Goal: Task Accomplishment & Management: Complete application form

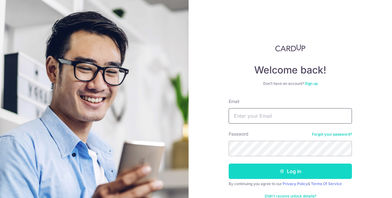
type input "[EMAIL_ADDRESS][DOMAIN_NAME]"
click at [262, 165] on button "Log in" at bounding box center [290, 171] width 123 height 15
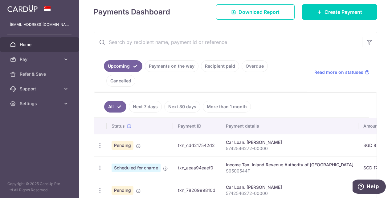
scroll to position [123, 0]
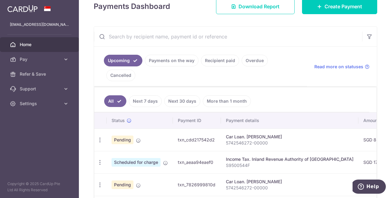
click at [151, 96] on link "Next 7 days" at bounding box center [145, 102] width 33 height 12
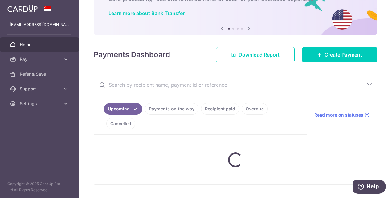
scroll to position [62, 0]
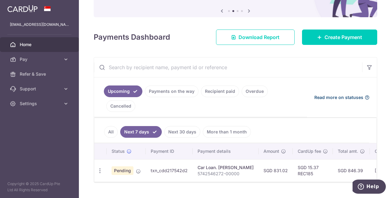
click at [351, 95] on span "Read more on statuses" at bounding box center [338, 98] width 49 height 6
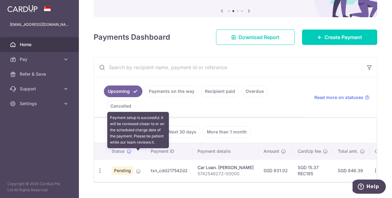
click at [137, 169] on icon at bounding box center [138, 171] width 5 height 5
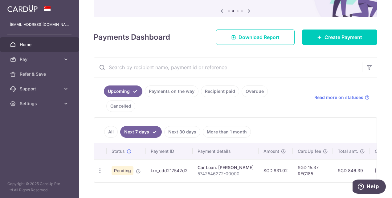
click at [259, 164] on td "SGD 831.02" at bounding box center [276, 171] width 34 height 22
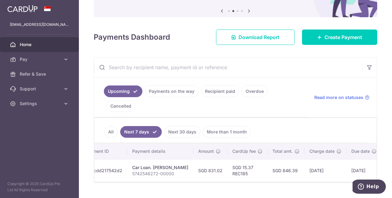
scroll to position [0, 85]
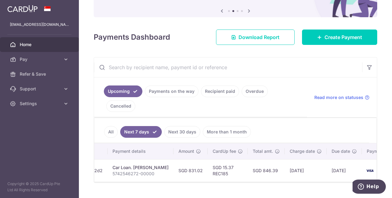
drag, startPoint x: 288, startPoint y: 156, endPoint x: 306, endPoint y: 159, distance: 18.7
click at [306, 160] on td "03/09/2025" at bounding box center [306, 171] width 42 height 22
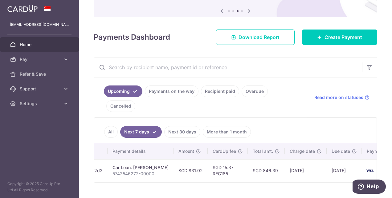
click at [306, 160] on td "03/09/2025" at bounding box center [306, 171] width 42 height 22
click at [305, 160] on td "03/09/2025" at bounding box center [306, 171] width 42 height 22
drag, startPoint x: 338, startPoint y: 156, endPoint x: 326, endPoint y: 155, distance: 12.1
click at [327, 160] on td "[DATE]" at bounding box center [344, 171] width 35 height 22
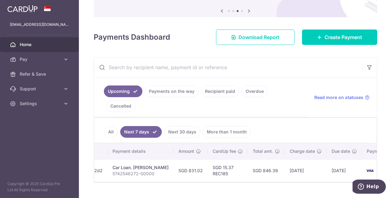
click at [175, 96] on link "Payments on the way" at bounding box center [172, 92] width 54 height 12
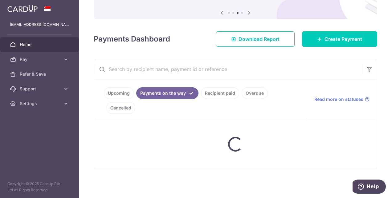
scroll to position [62, 0]
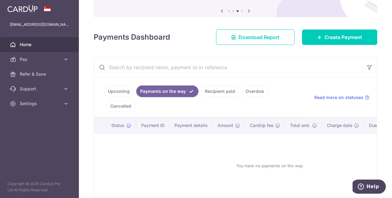
click at [214, 95] on link "Recipient paid" at bounding box center [220, 92] width 38 height 12
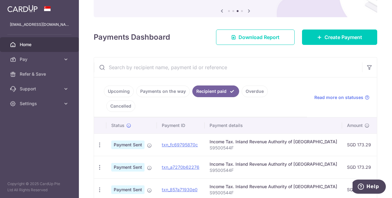
click at [250, 90] on link "Overdue" at bounding box center [255, 92] width 26 height 12
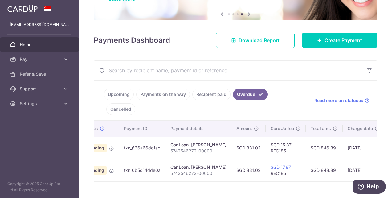
scroll to position [0, 20]
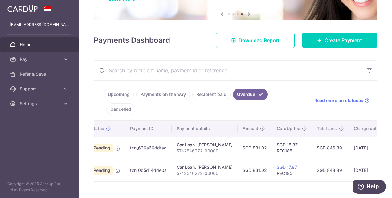
click at [135, 104] on link "Cancelled" at bounding box center [120, 110] width 29 height 12
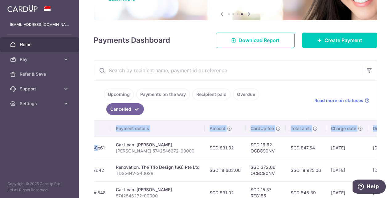
scroll to position [0, 176]
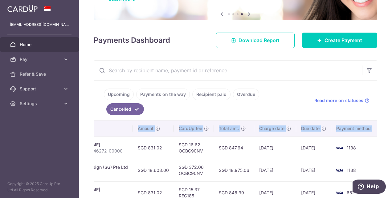
drag, startPoint x: 206, startPoint y: 132, endPoint x: 394, endPoint y: 133, distance: 187.1
click at [392, 133] on html "jirehxsherlin@gmail.com Home Pay Payments Recipients Cards Refer & Save Support…" at bounding box center [196, 99] width 392 height 198
drag, startPoint x: 394, startPoint y: 133, endPoint x: 339, endPoint y: 137, distance: 54.7
click at [339, 137] on td "1138" at bounding box center [354, 148] width 47 height 22
click at [283, 137] on td "06/05/2025" at bounding box center [275, 148] width 42 height 22
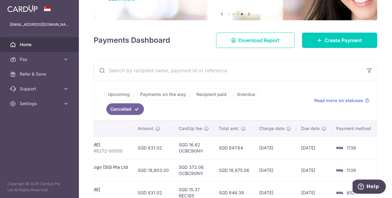
click at [110, 96] on link "Upcoming" at bounding box center [119, 95] width 30 height 12
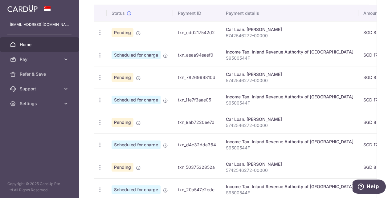
scroll to position [213, 0]
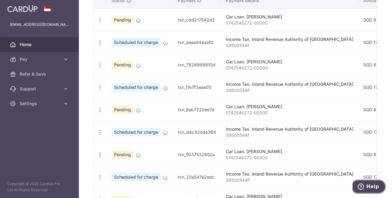
click at [364, 185] on icon "Help" at bounding box center [361, 187] width 6 height 6
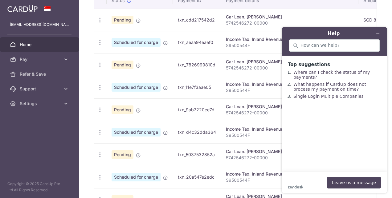
click at [89, 117] on div "× Pause Schedule Pause all future payments in this series Pause just this one p…" at bounding box center [235, 99] width 313 height 198
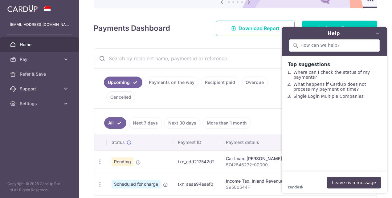
scroll to position [28, 0]
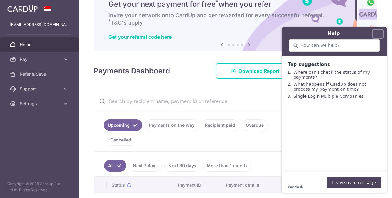
click at [378, 32] on icon "Minimise widget" at bounding box center [378, 34] width 4 height 4
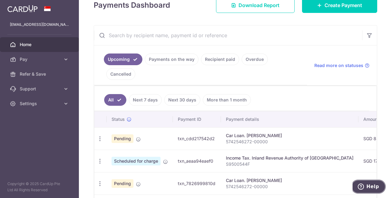
scroll to position [120, 0]
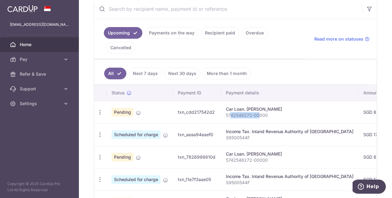
drag, startPoint x: 260, startPoint y: 100, endPoint x: 229, endPoint y: 99, distance: 30.5
click at [229, 112] on p "5742546272-00000" at bounding box center [290, 115] width 128 height 6
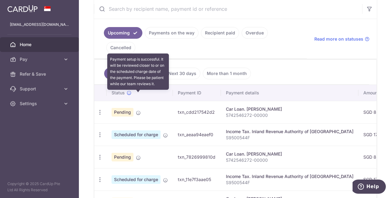
click at [136, 111] on icon at bounding box center [138, 113] width 5 height 5
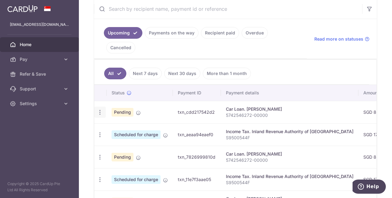
click at [99, 109] on icon "button" at bounding box center [100, 112] width 6 height 6
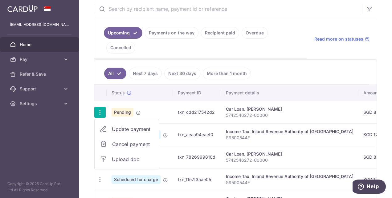
click at [212, 101] on td "txn_cdd217542d2" at bounding box center [197, 112] width 48 height 22
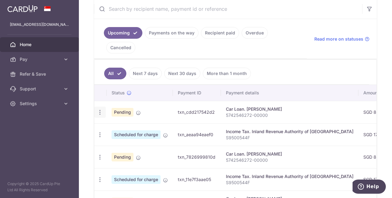
click at [99, 109] on icon "button" at bounding box center [100, 112] width 6 height 6
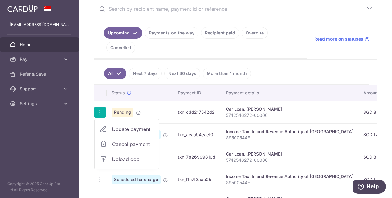
click at [115, 152] on link "Upload doc" at bounding box center [127, 159] width 64 height 15
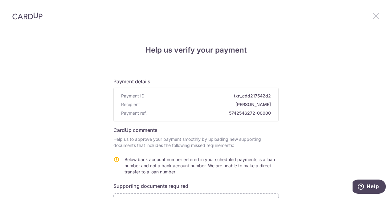
click at [377, 16] on icon at bounding box center [375, 16] width 7 height 8
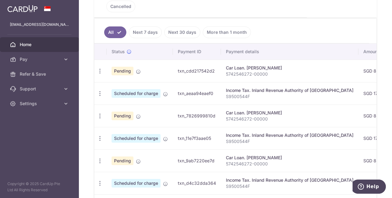
scroll to position [0, 153]
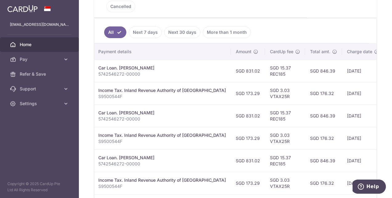
drag, startPoint x: 331, startPoint y: 50, endPoint x: 390, endPoint y: 50, distance: 58.3
click at [390, 50] on div "× Pause Schedule Pause all future payments in this series Pause just this one p…" at bounding box center [235, 99] width 313 height 198
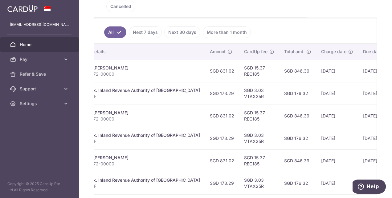
drag, startPoint x: 390, startPoint y: 50, endPoint x: 361, endPoint y: 55, distance: 29.5
click at [361, 60] on td "[DATE]" at bounding box center [375, 71] width 35 height 22
click at [359, 60] on td "08/09/2025" at bounding box center [375, 71] width 35 height 22
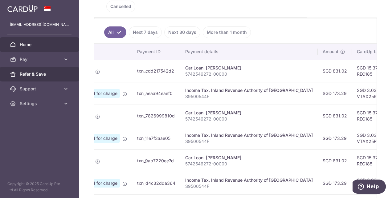
scroll to position [0, 0]
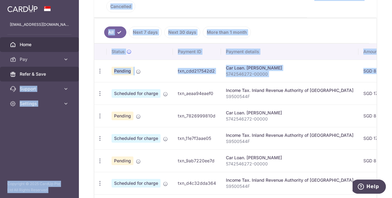
drag, startPoint x: 253, startPoint y: 62, endPoint x: 75, endPoint y: 67, distance: 178.2
click at [75, 67] on main "jirehxsherlin@gmail.com Home Pay Payments Recipients Cards Refer & Save Support…" at bounding box center [196, 99] width 392 height 198
drag, startPoint x: 75, startPoint y: 67, endPoint x: 163, endPoint y: 56, distance: 88.3
click at [163, 60] on td "Pending" at bounding box center [140, 71] width 66 height 22
click at [101, 68] on icon "button" at bounding box center [100, 71] width 6 height 6
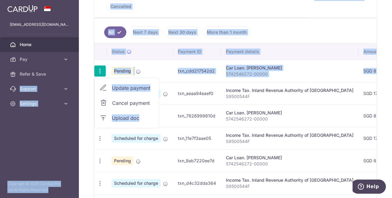
click at [223, 64] on td "Car Loan. SHERLIN LEE 5742546272-00000" at bounding box center [289, 71] width 137 height 22
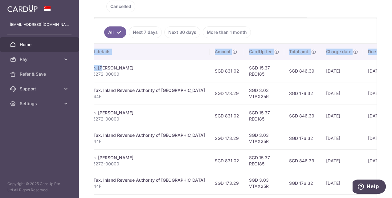
scroll to position [0, 194]
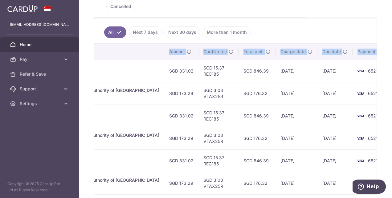
drag, startPoint x: 236, startPoint y: 54, endPoint x: 401, endPoint y: 51, distance: 164.6
click at [392, 51] on html "jirehxsherlin@gmail.com Home Pay Payments Recipients Cards Refer & Save Support…" at bounding box center [196, 99] width 392 height 198
drag, startPoint x: 401, startPoint y: 51, endPoint x: 359, endPoint y: 85, distance: 53.3
click at [359, 85] on td "6521" at bounding box center [376, 93] width 47 height 22
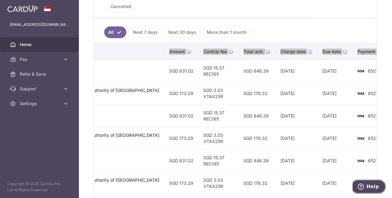
click at [362, 187] on icon "Help" at bounding box center [361, 187] width 2 height 2
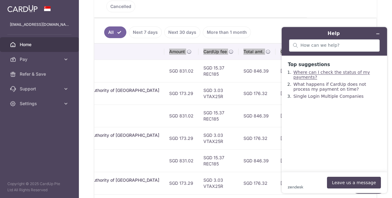
click at [313, 79] on link "Where can I check the status of my payments?" at bounding box center [331, 75] width 76 height 10
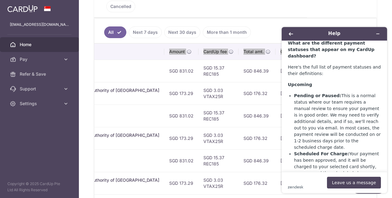
scroll to position [247, 0]
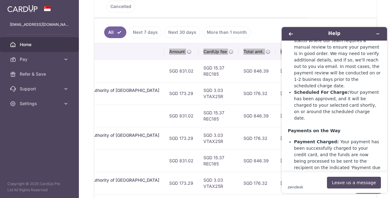
click at [362, 183] on button "Leave us a message" at bounding box center [354, 183] width 54 height 12
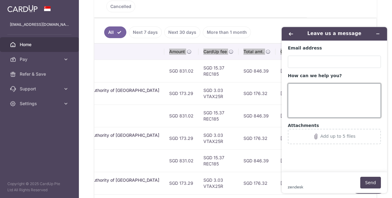
click at [336, 107] on textarea "How can we help you?" at bounding box center [334, 101] width 93 height 35
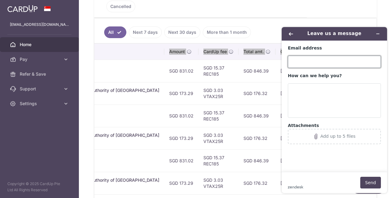
drag, startPoint x: 319, startPoint y: 68, endPoint x: 325, endPoint y: 63, distance: 7.4
click at [319, 68] on input "Email address" at bounding box center [334, 62] width 93 height 12
type input "h"
type input "[EMAIL_ADDRESS][DOMAIN_NAME]"
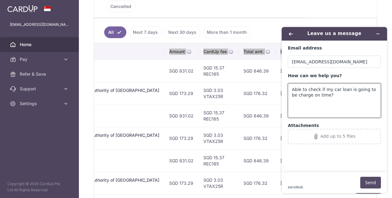
type textarea "Able to check if my car loan is going to be charge on time?"
click at [374, 182] on button "Send" at bounding box center [370, 183] width 21 height 12
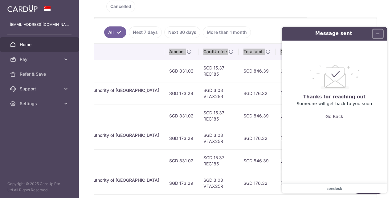
click at [378, 30] on button "Minimise widget" at bounding box center [378, 34] width 10 height 9
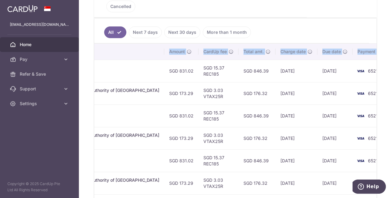
click at [317, 105] on td "[DATE]" at bounding box center [334, 116] width 35 height 22
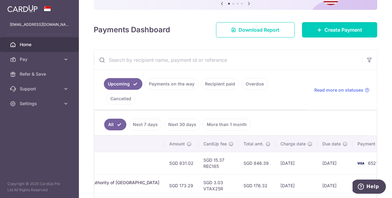
scroll to position [123, 0]
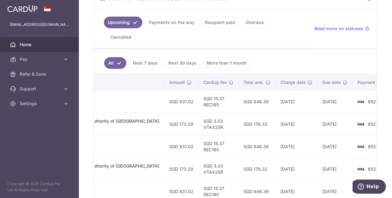
drag, startPoint x: 350, startPoint y: 84, endPoint x: 354, endPoint y: 84, distance: 4.3
click at [368, 99] on span "6521" at bounding box center [373, 101] width 10 height 5
click at [354, 91] on td "6521" at bounding box center [376, 102] width 47 height 22
click at [361, 158] on td "6521" at bounding box center [376, 169] width 47 height 22
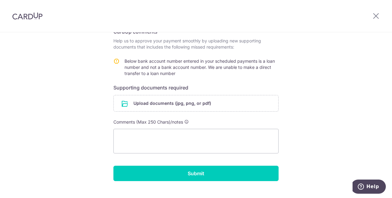
scroll to position [110, 0]
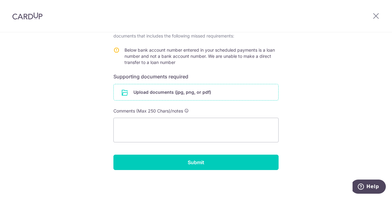
click at [213, 91] on input "file" at bounding box center [196, 92] width 165 height 16
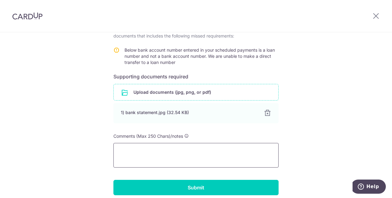
click at [155, 146] on textarea at bounding box center [195, 155] width 165 height 25
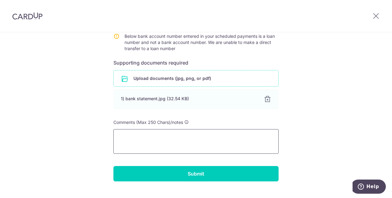
scroll to position [135, 0]
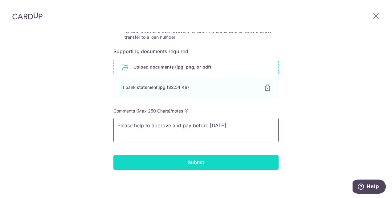
type textarea "Please help to approve and pay before 10 Sep"
click at [161, 161] on input "Submit" at bounding box center [195, 162] width 165 height 15
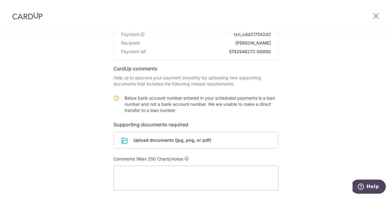
scroll to position [92, 0]
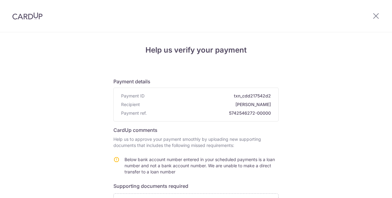
scroll to position [92, 0]
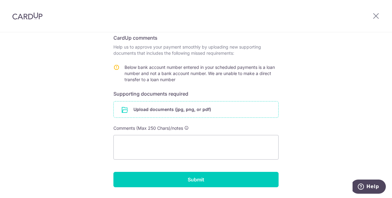
click at [182, 116] on input "file" at bounding box center [196, 110] width 165 height 16
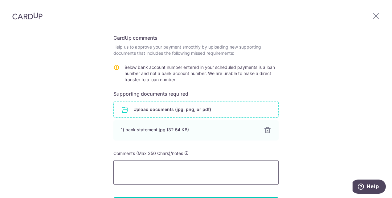
click at [172, 167] on textarea at bounding box center [195, 173] width 165 height 25
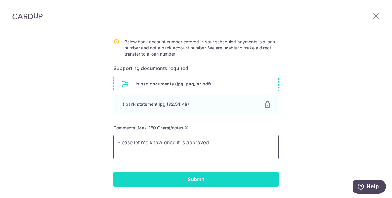
scroll to position [135, 0]
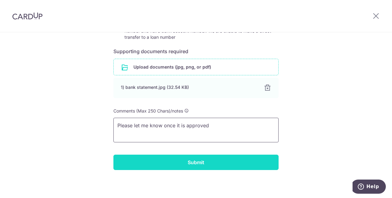
type textarea "Please let me know once it is approved"
click at [177, 161] on input "Submit" at bounding box center [195, 162] width 165 height 15
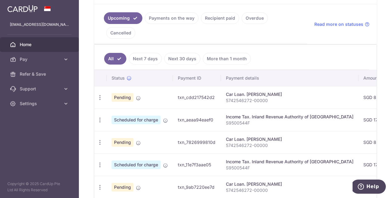
scroll to position [123, 0]
